Goal: Task Accomplishment & Management: Manage account settings

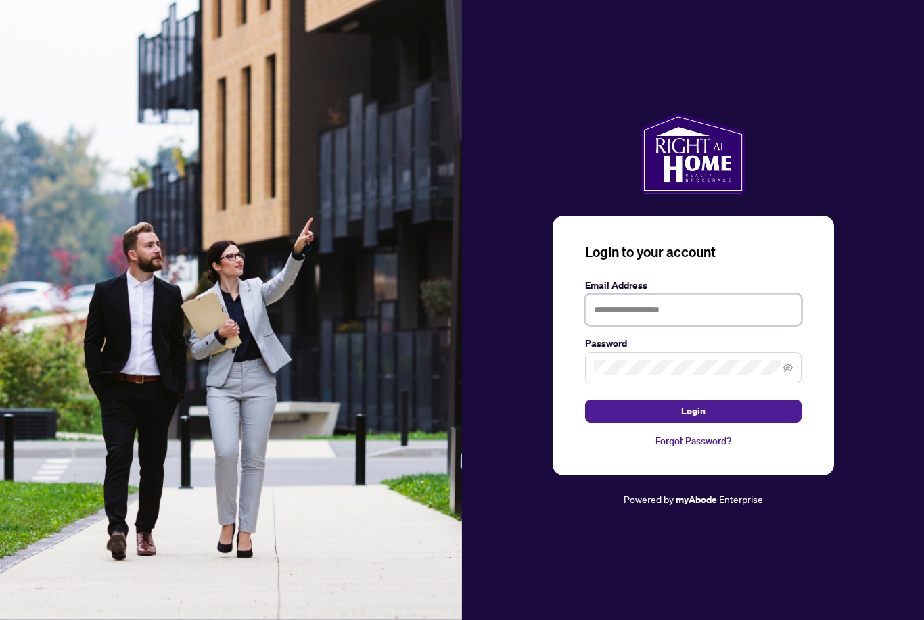
click at [601, 325] on input "text" at bounding box center [693, 309] width 216 height 31
type input "**********"
click at [693, 423] on button "Login" at bounding box center [693, 411] width 216 height 23
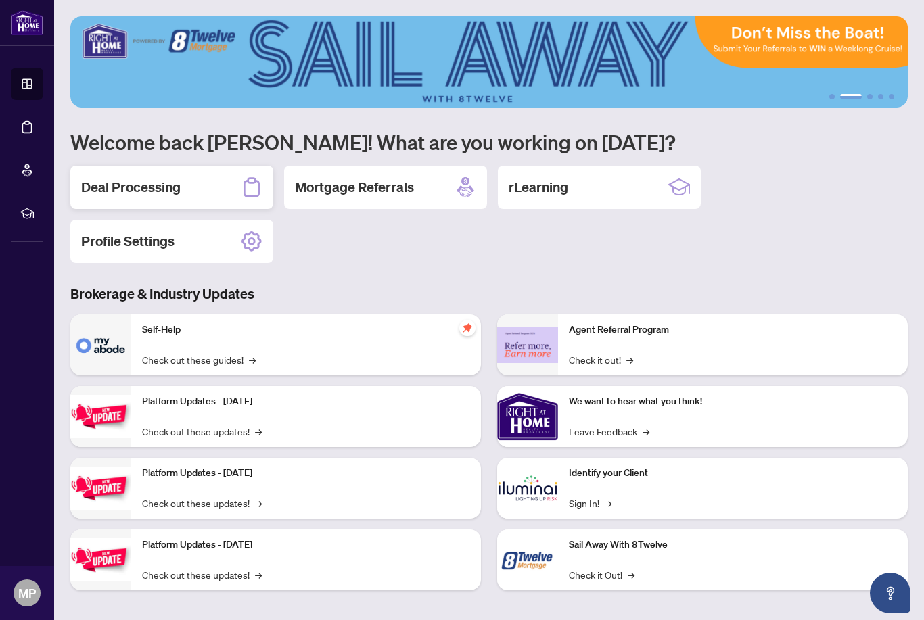
click at [115, 181] on h2 "Deal Processing" at bounding box center [130, 187] width 99 height 19
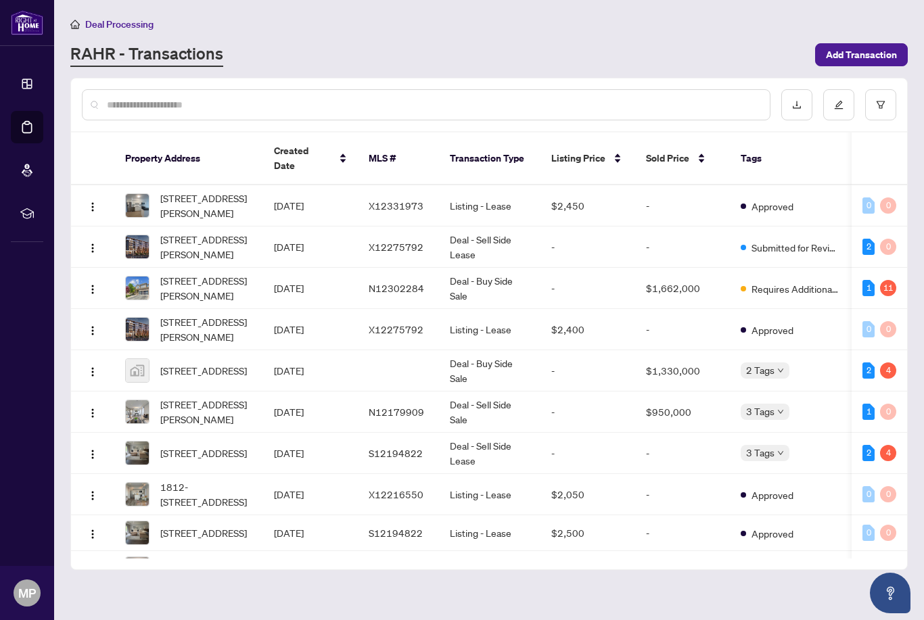
click at [158, 444] on div "106-7 Greenwich St, Barrie, Ontario L4N 7R1, Canada" at bounding box center [188, 453] width 127 height 24
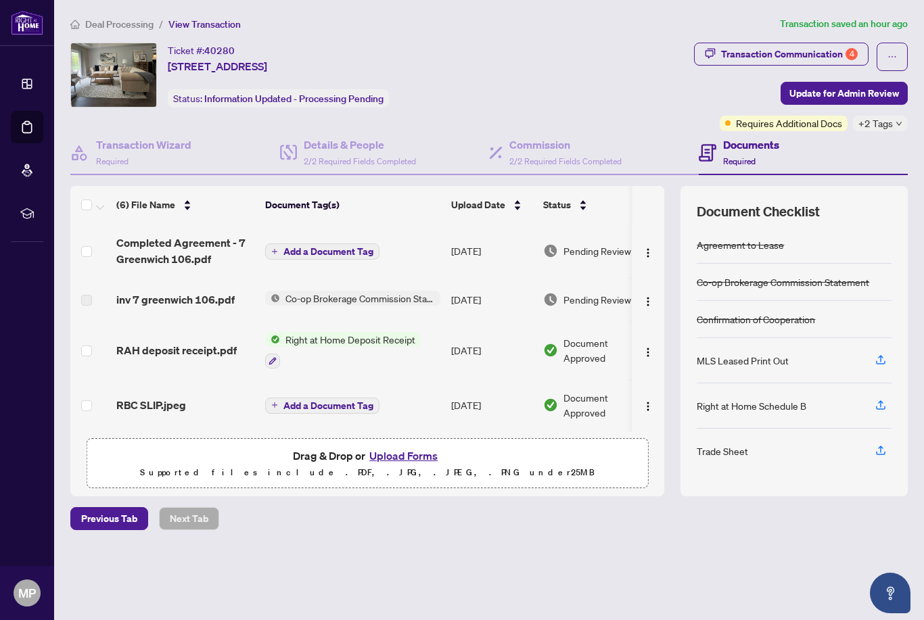
click at [389, 465] on button "Upload Forms" at bounding box center [403, 456] width 76 height 18
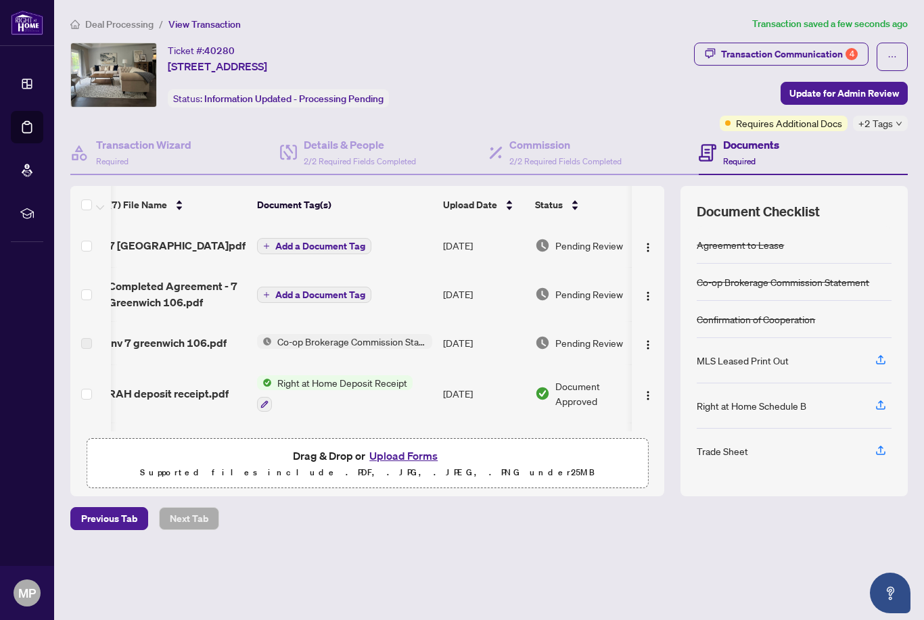
scroll to position [0, 8]
click at [800, 83] on span "Update for Admin Review" at bounding box center [844, 94] width 110 height 22
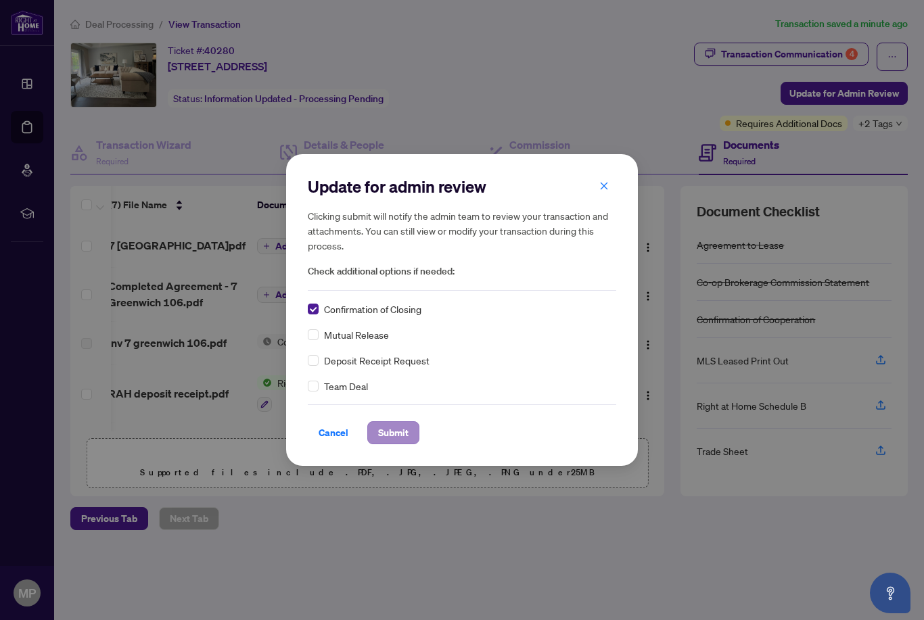
click at [397, 423] on span "Submit" at bounding box center [393, 433] width 30 height 22
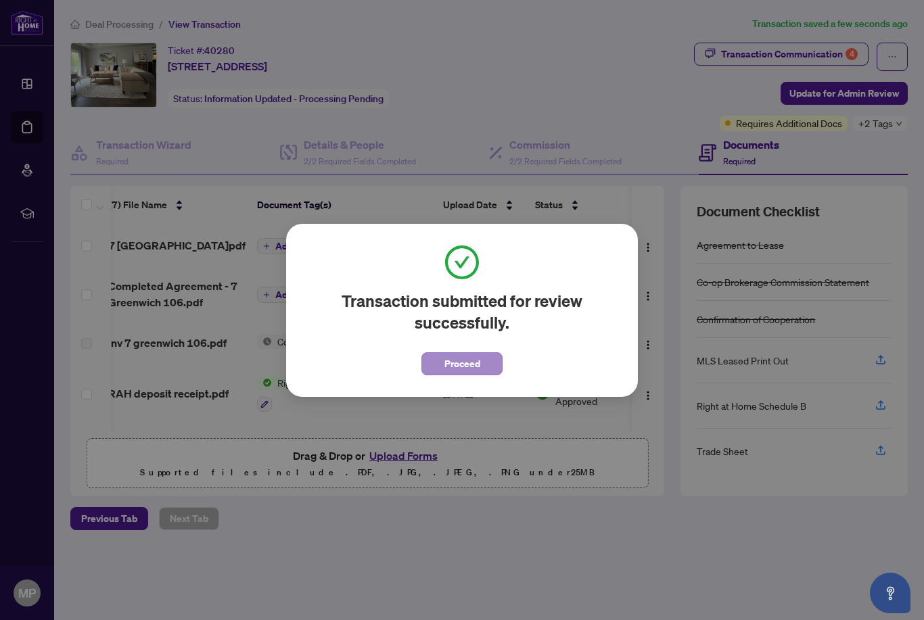
click at [454, 369] on span "Proceed" at bounding box center [462, 364] width 36 height 22
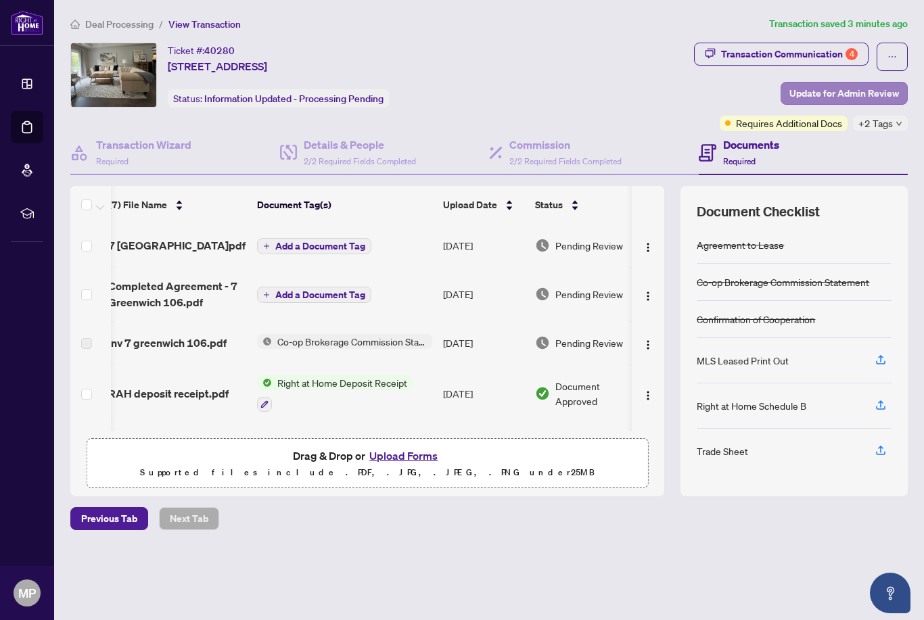
click at [793, 83] on span "Update for Admin Review" at bounding box center [844, 94] width 110 height 22
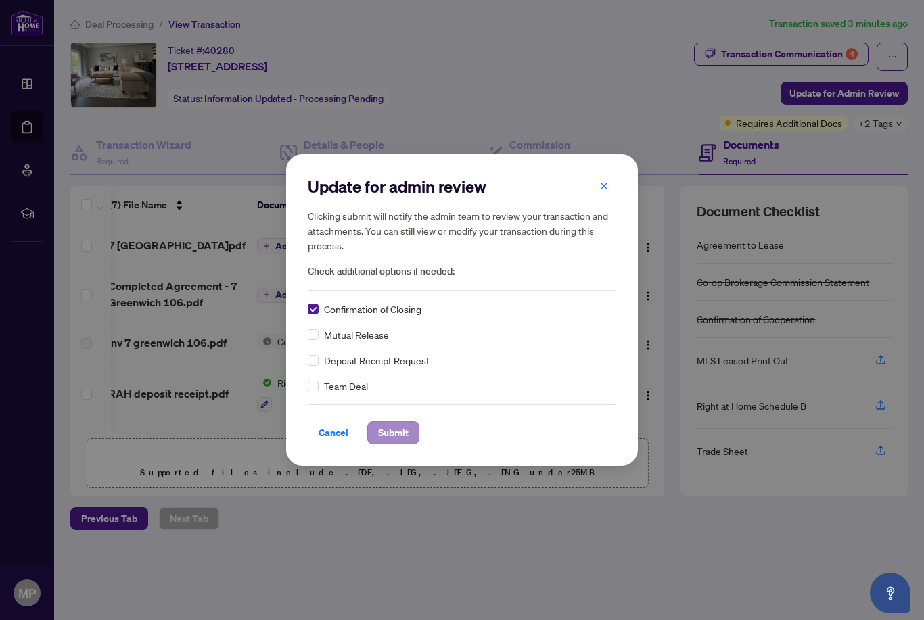
click at [383, 427] on span "Submit" at bounding box center [393, 433] width 30 height 22
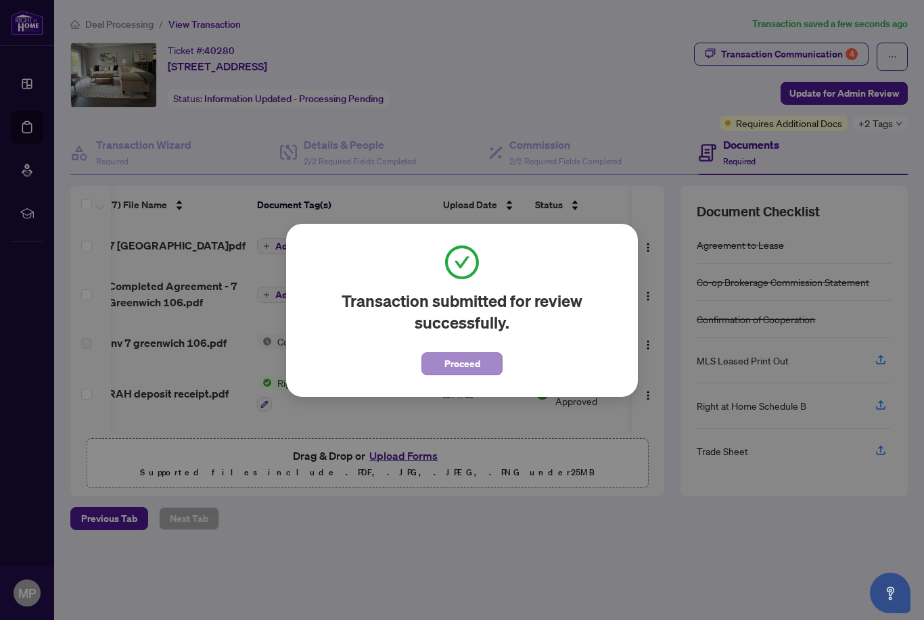
click at [444, 369] on span "Proceed" at bounding box center [462, 364] width 36 height 22
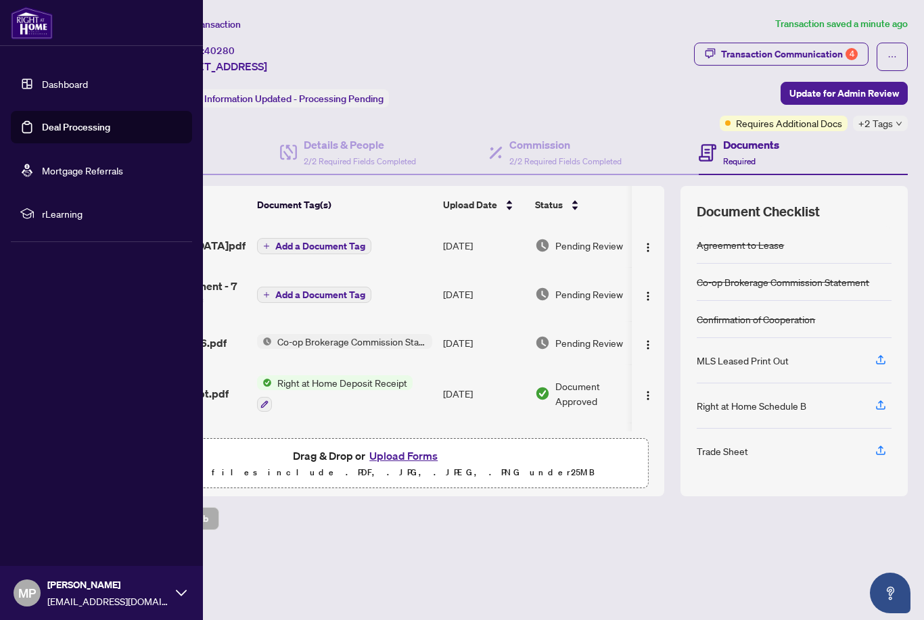
click at [47, 79] on link "Dashboard" at bounding box center [65, 84] width 46 height 12
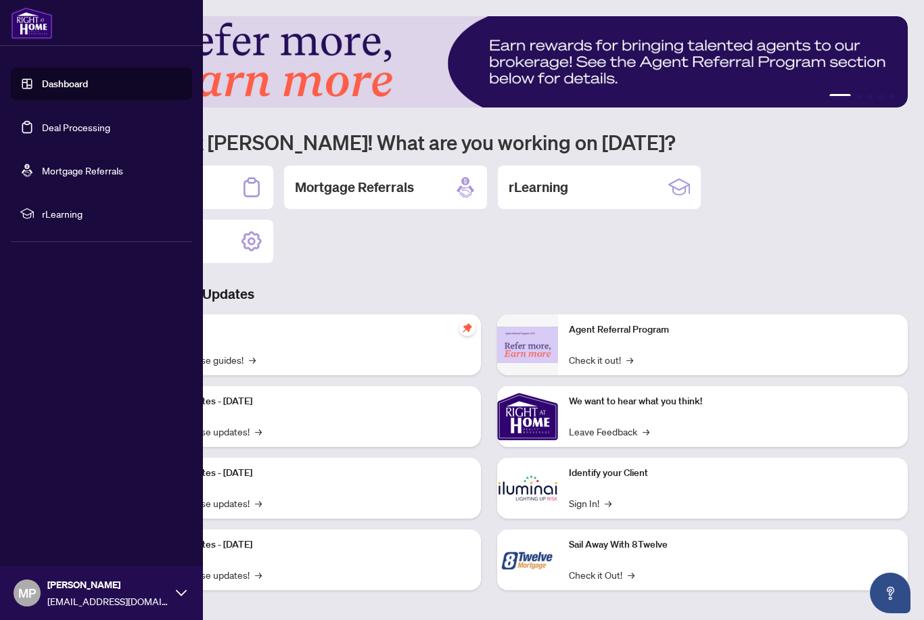
click at [25, 28] on img at bounding box center [32, 23] width 42 height 32
click at [304, 227] on div "Deal Processing Mortgage Referrals rLearning Profile Settings" at bounding box center [488, 214] width 837 height 97
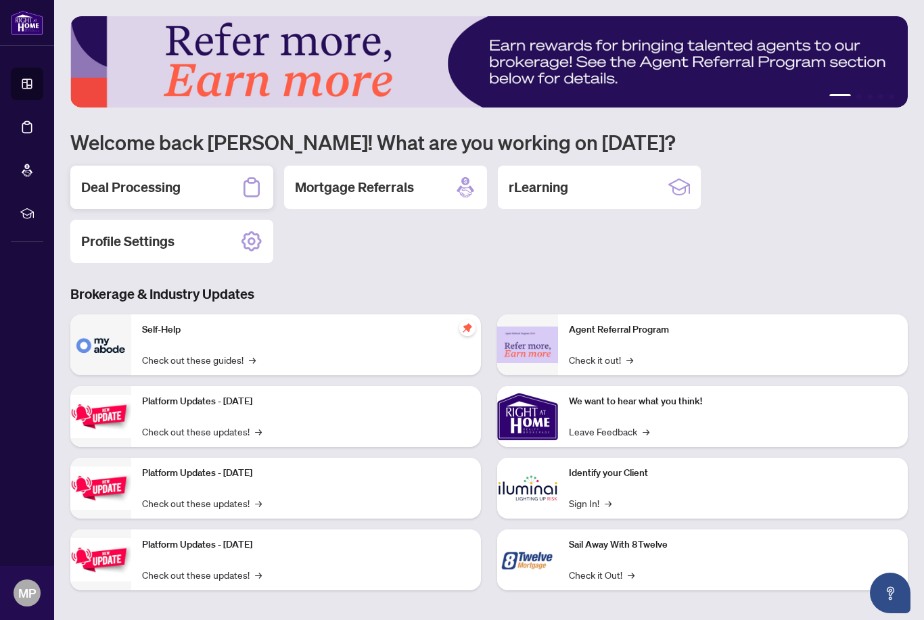
click at [120, 178] on h2 "Deal Processing" at bounding box center [130, 187] width 99 height 19
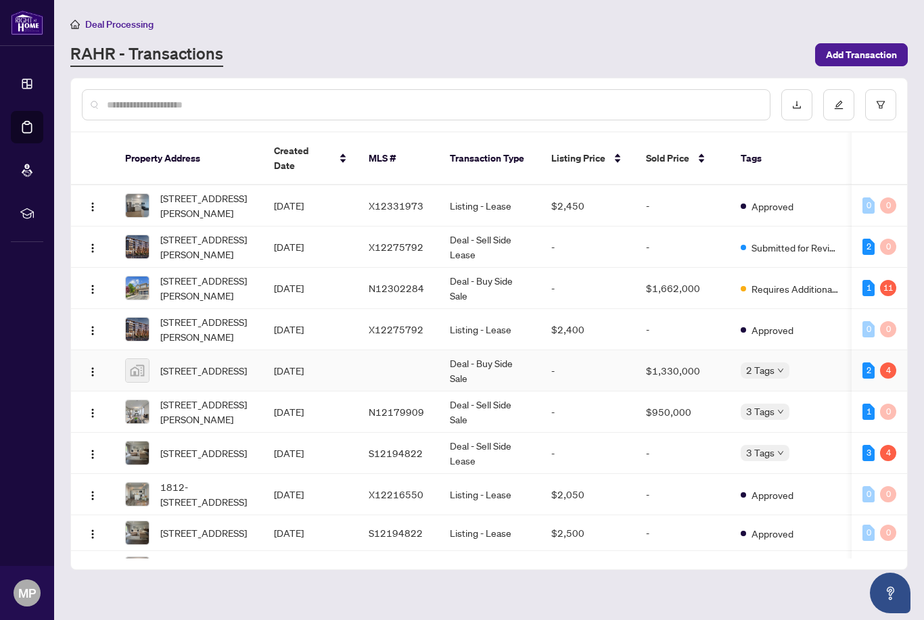
click at [166, 363] on span "86 Quaker Ridge Rd, Concord, ON, Canada" at bounding box center [203, 370] width 87 height 15
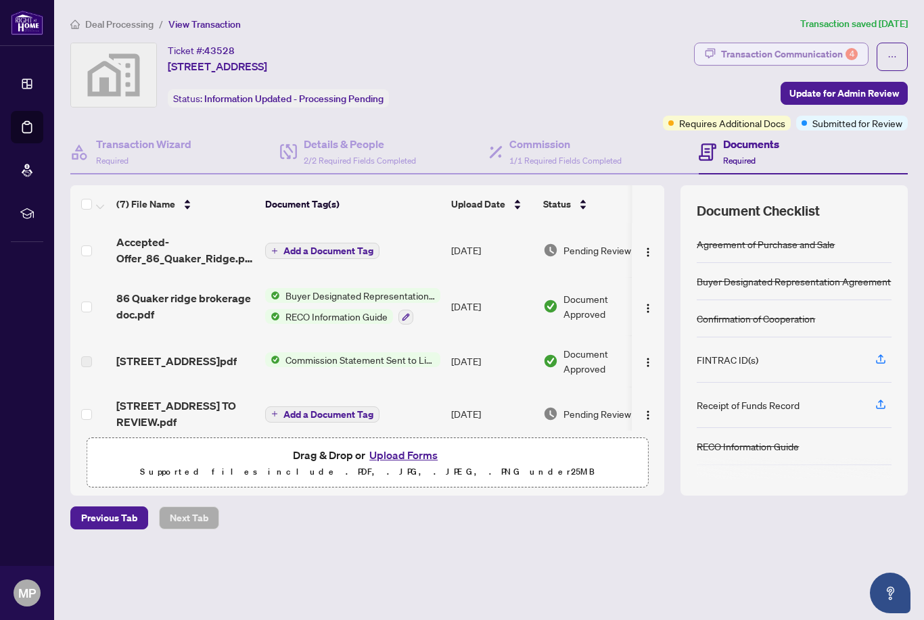
click at [740, 43] on div "Transaction Communication 4" at bounding box center [789, 54] width 137 height 22
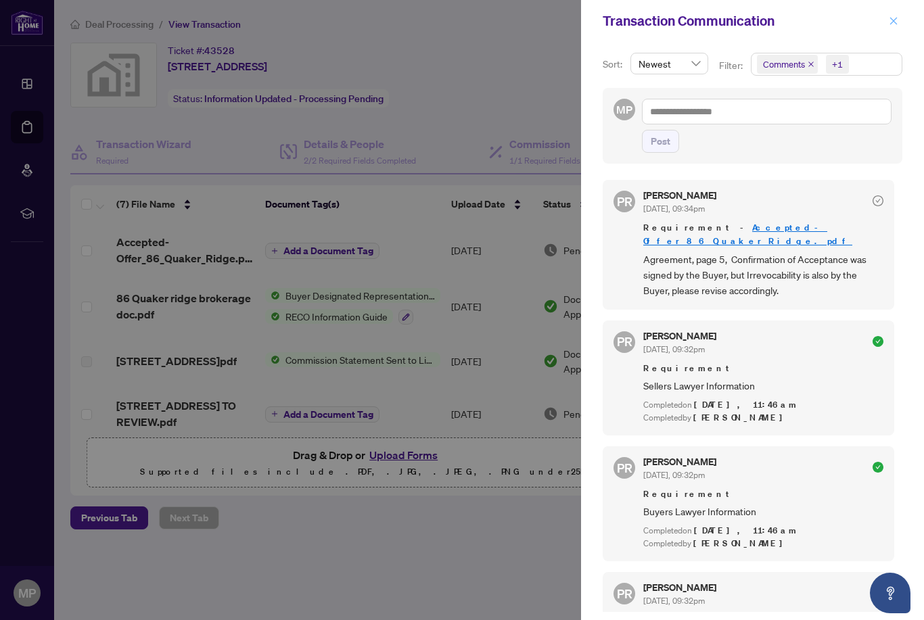
click at [890, 17] on icon "close" at bounding box center [893, 20] width 9 height 9
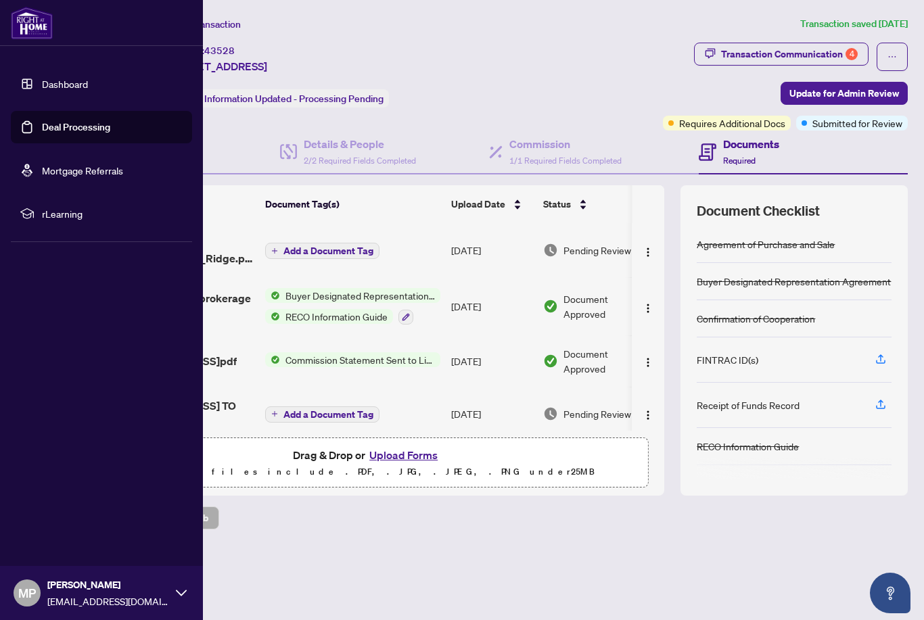
click at [53, 79] on link "Dashboard" at bounding box center [65, 84] width 46 height 12
